Goal: Find specific page/section: Find specific page/section

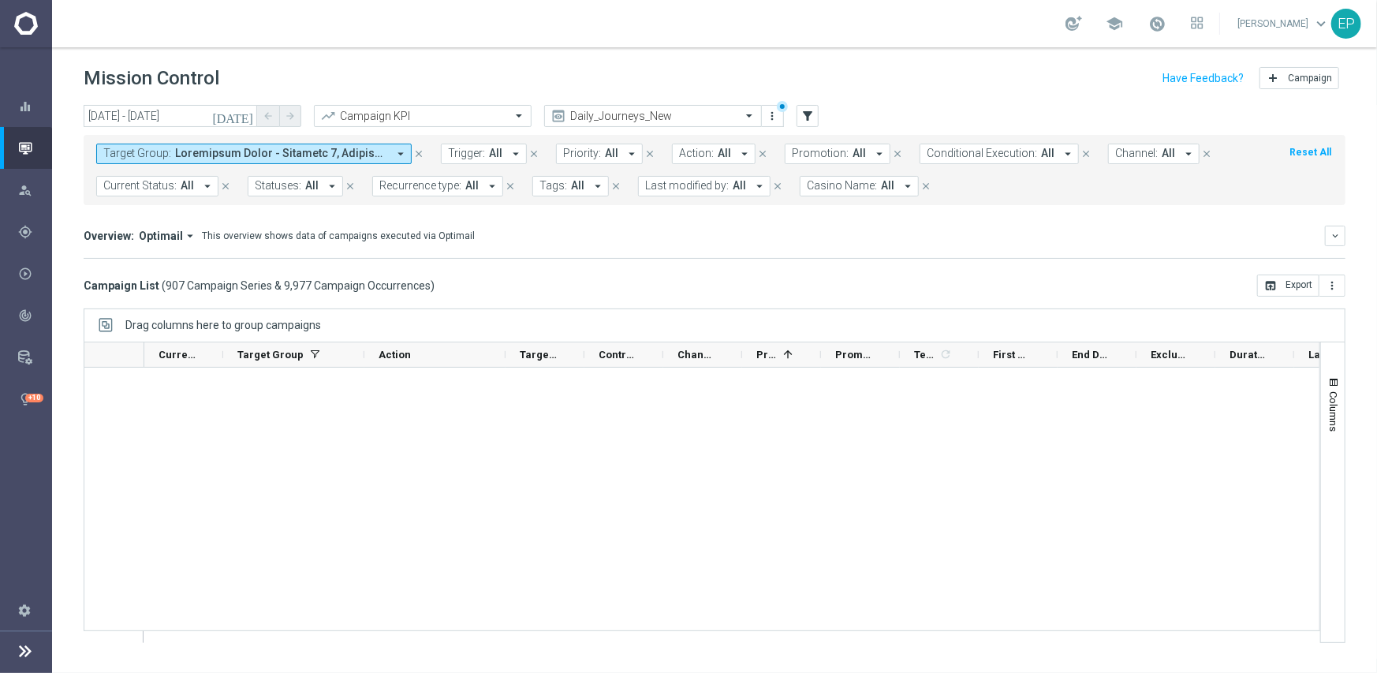
scroll to position [47254, 0]
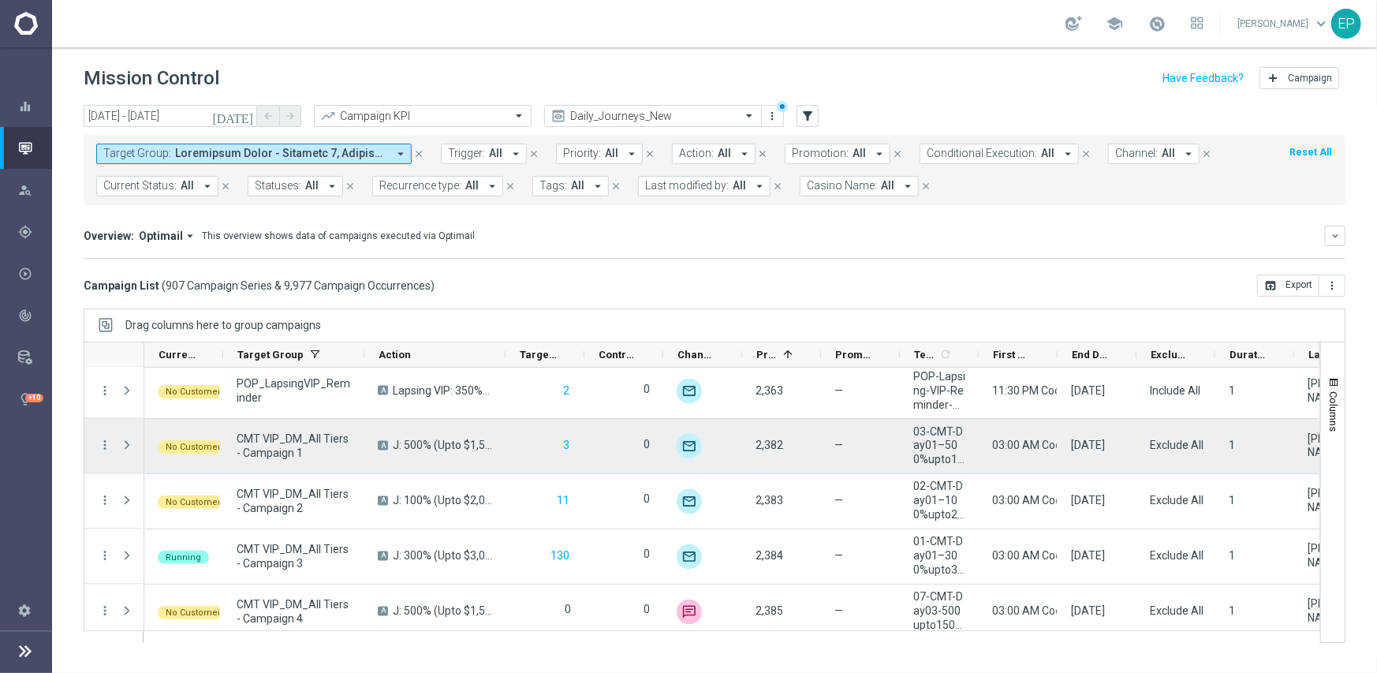
click at [758, 455] on div "2,382" at bounding box center [781, 446] width 79 height 54
